Goal: Find specific page/section: Find specific page/section

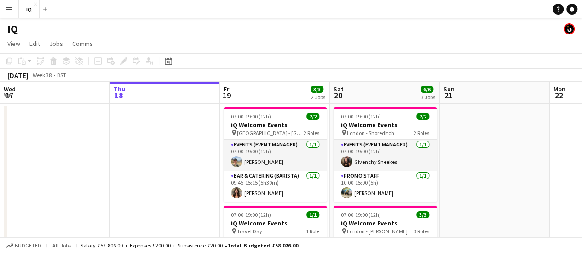
click at [47, 12] on div "Add" at bounding box center [45, 9] width 11 height 18
click at [45, 9] on app-icon "Add" at bounding box center [45, 9] width 4 height 4
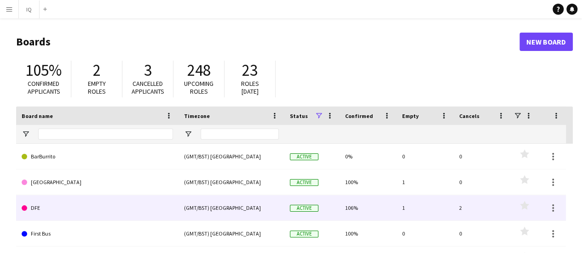
click at [245, 217] on div "(GMT/BST) [GEOGRAPHIC_DATA]" at bounding box center [231, 207] width 106 height 25
click at [189, 208] on div "(GMT/BST) [GEOGRAPHIC_DATA]" at bounding box center [231, 207] width 106 height 25
click at [29, 206] on link "DFE" at bounding box center [97, 208] width 151 height 26
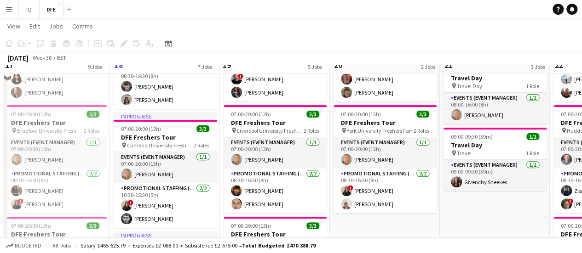
scroll to position [115, 0]
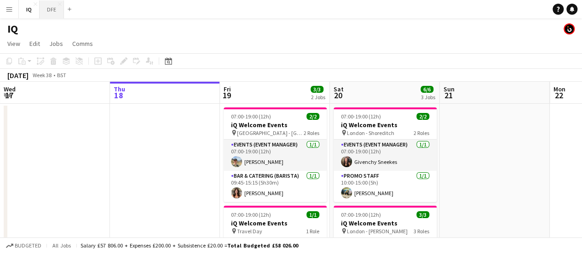
click at [52, 8] on button "DFE Close" at bounding box center [52, 9] width 24 height 18
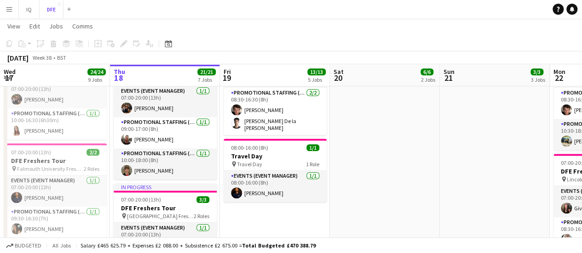
scroll to position [419, 0]
